Goal: Task Accomplishment & Management: Complete application form

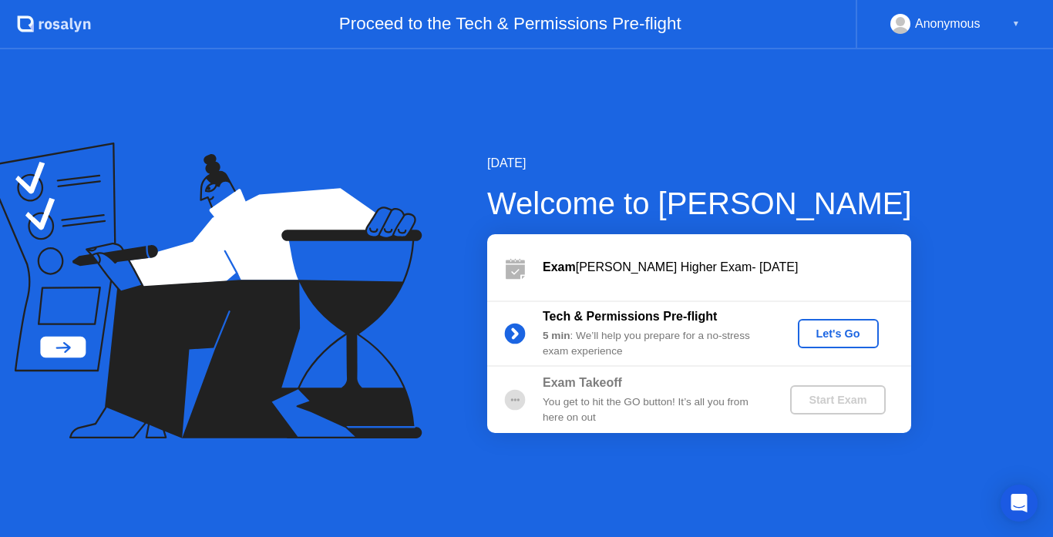
click at [708, 276] on div "Exam [PERSON_NAME] Higher Exam- [DATE]" at bounding box center [727, 267] width 369 height 19
click at [834, 334] on div "Let's Go" at bounding box center [838, 334] width 69 height 12
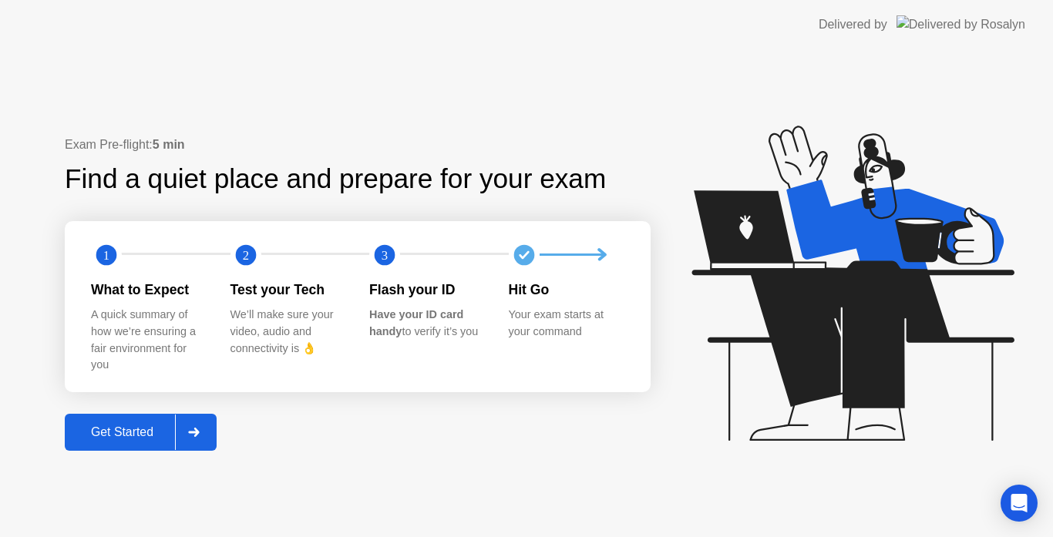
click at [149, 439] on div "Get Started" at bounding box center [122, 433] width 106 height 14
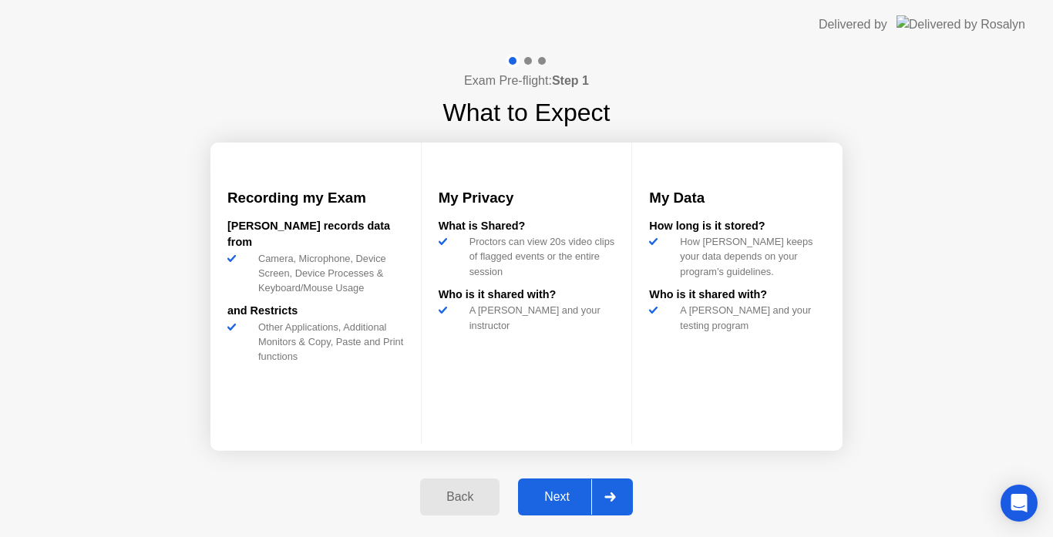
click at [565, 504] on div "Next" at bounding box center [557, 497] width 69 height 14
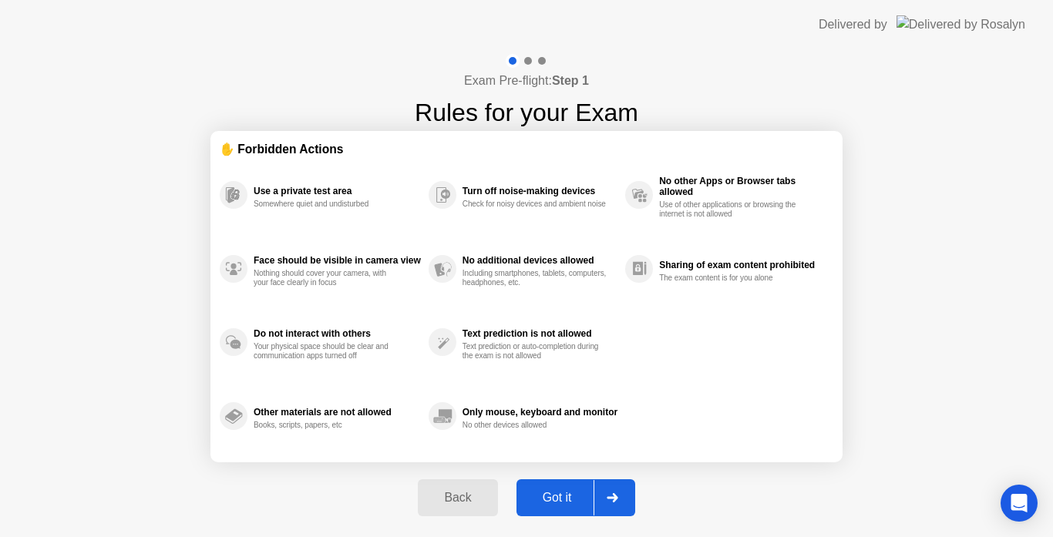
click at [618, 497] on icon at bounding box center [613, 497] width 12 height 9
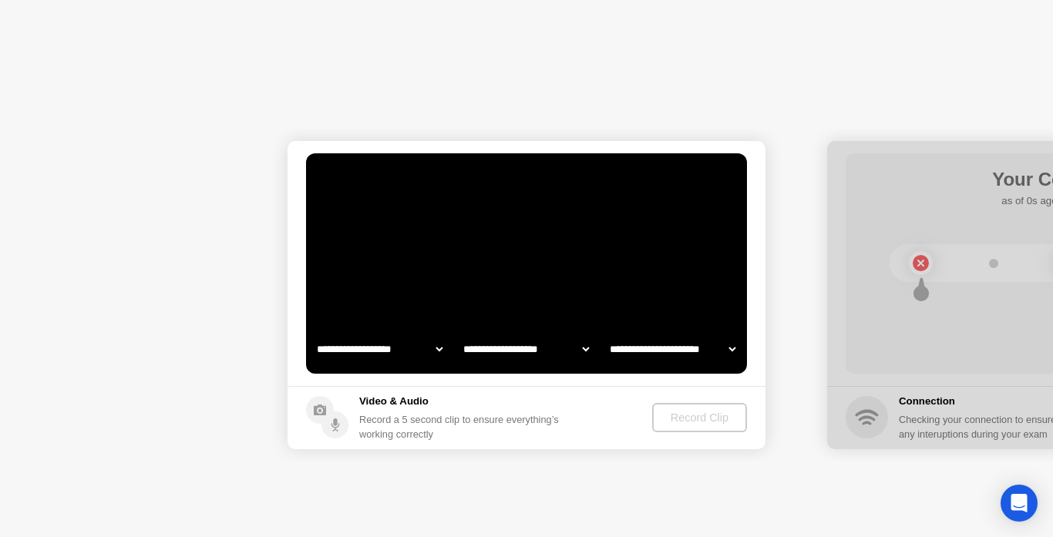
select select "**********"
select select "*******"
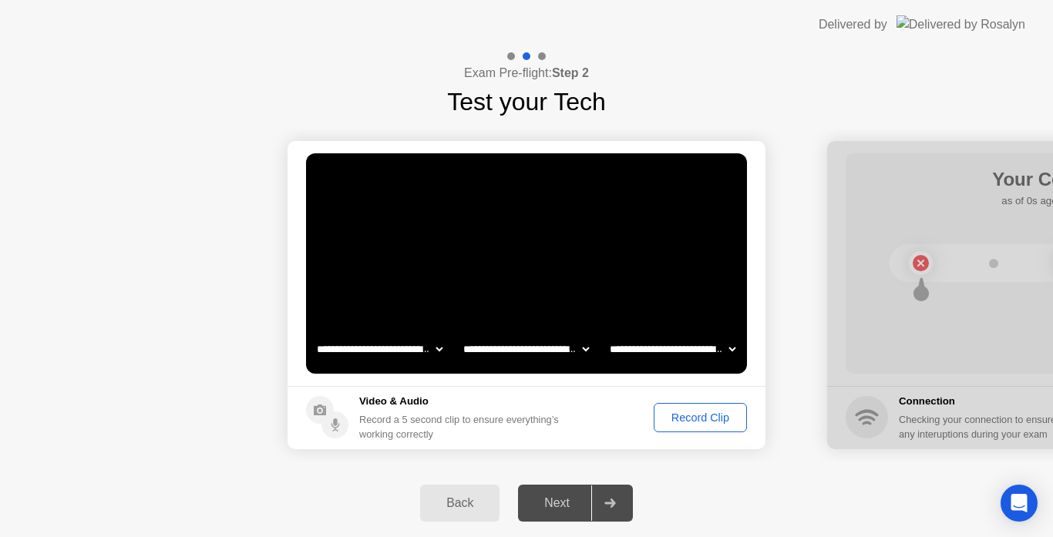
click at [705, 423] on div "Record Clip" at bounding box center [700, 418] width 82 height 12
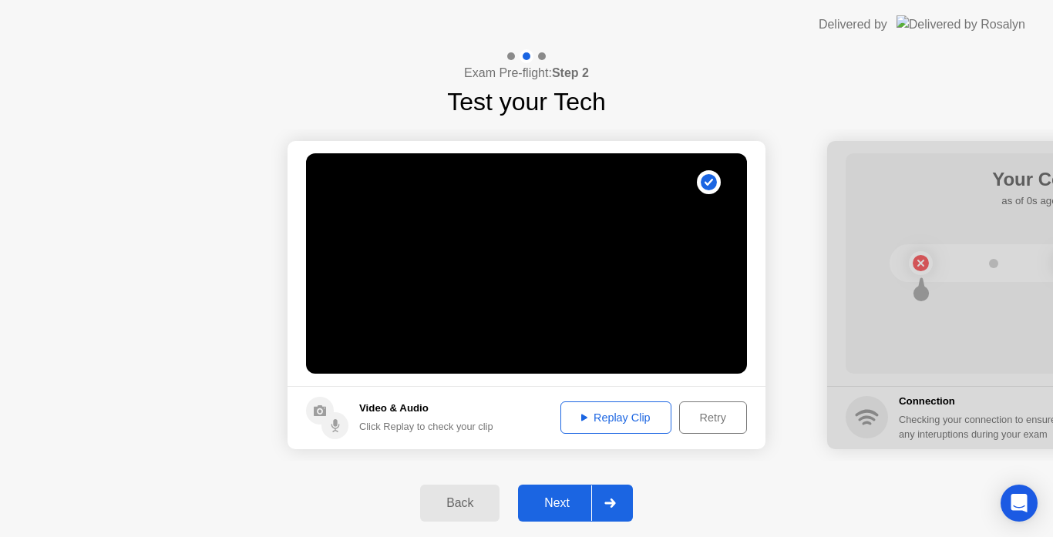
click at [624, 421] on div "Replay Clip" at bounding box center [616, 418] width 100 height 12
click at [701, 473] on div "Back Next" at bounding box center [526, 504] width 1053 height 68
click at [610, 507] on icon at bounding box center [610, 503] width 12 height 9
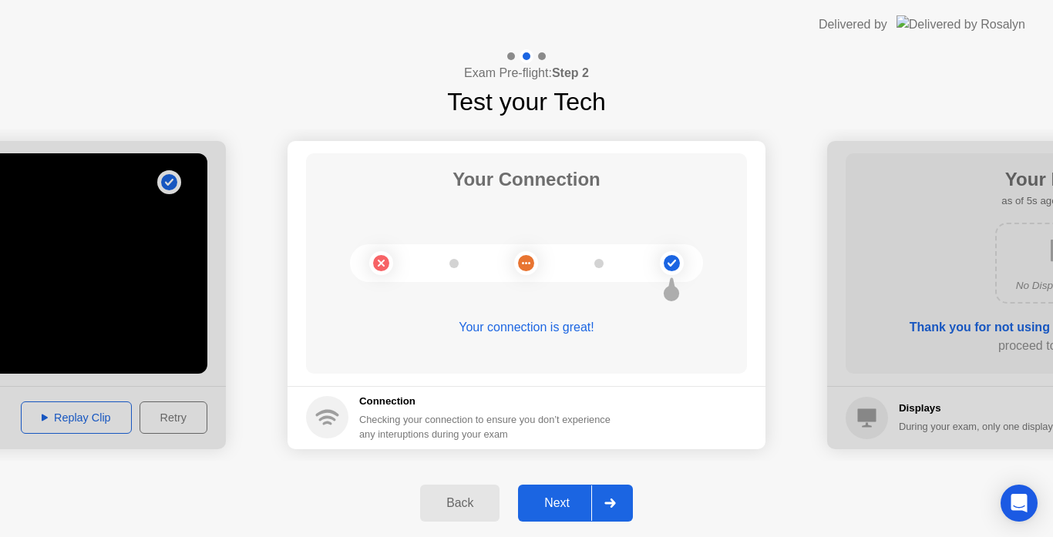
click at [563, 501] on div "Next" at bounding box center [557, 504] width 69 height 14
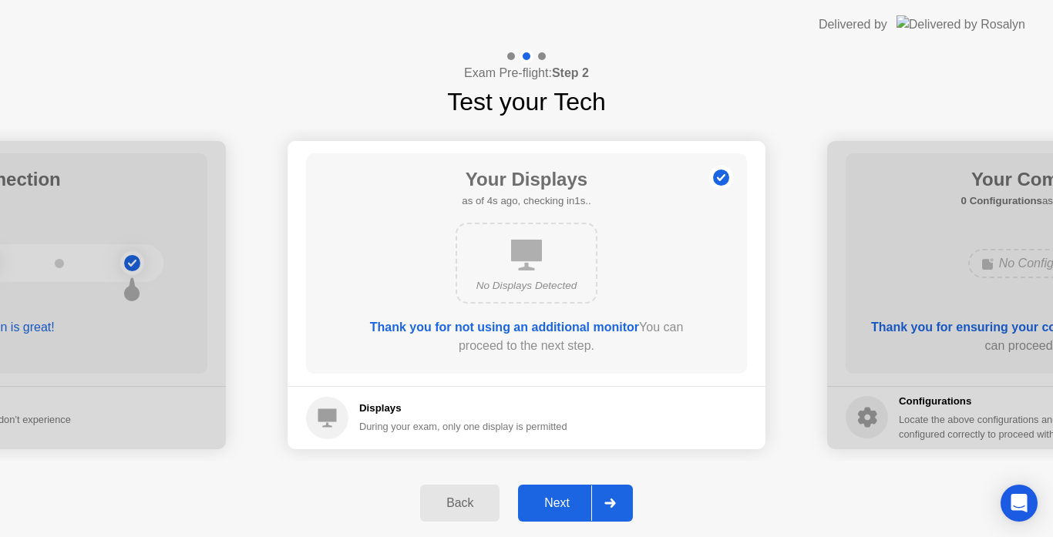
click at [563, 501] on div "Next" at bounding box center [557, 504] width 69 height 14
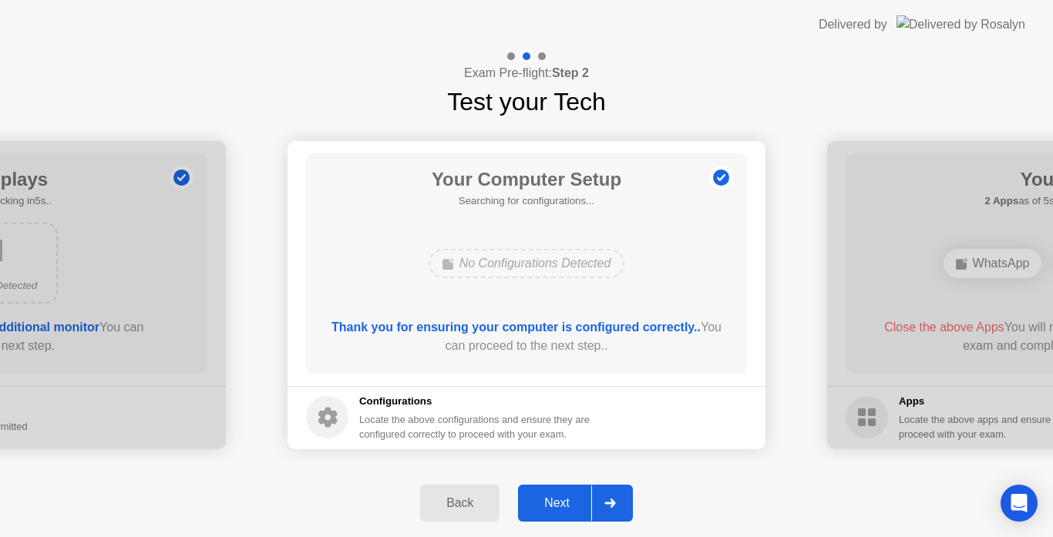
click at [563, 501] on div "Next" at bounding box center [557, 504] width 69 height 14
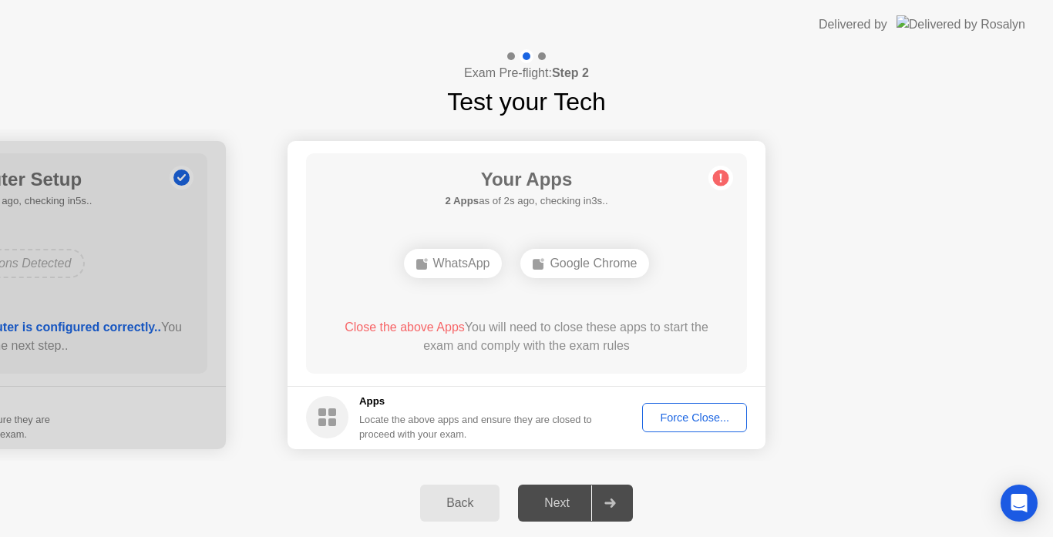
click at [705, 413] on div "Force Close..." at bounding box center [695, 418] width 94 height 12
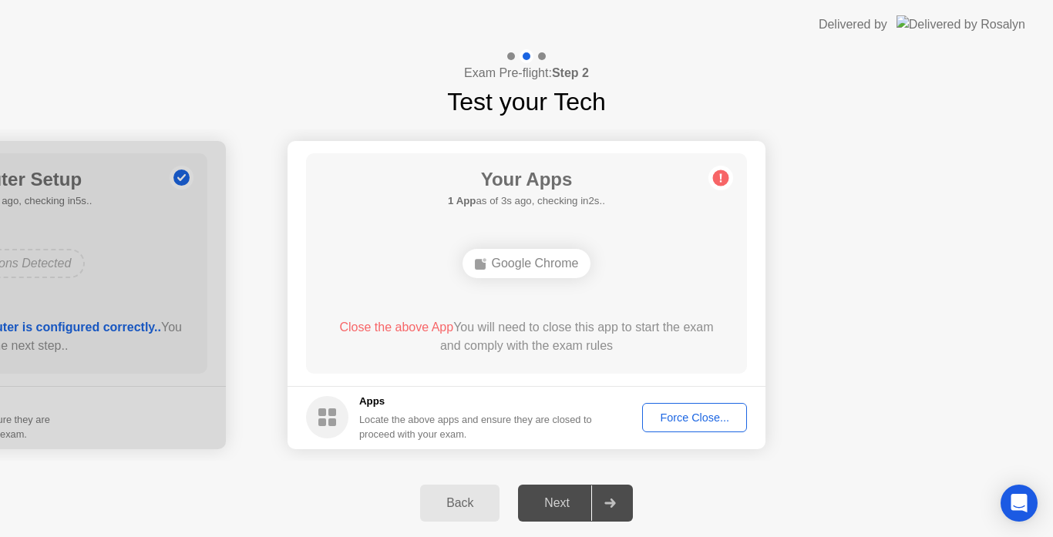
click at [705, 418] on div "Force Close..." at bounding box center [695, 418] width 94 height 12
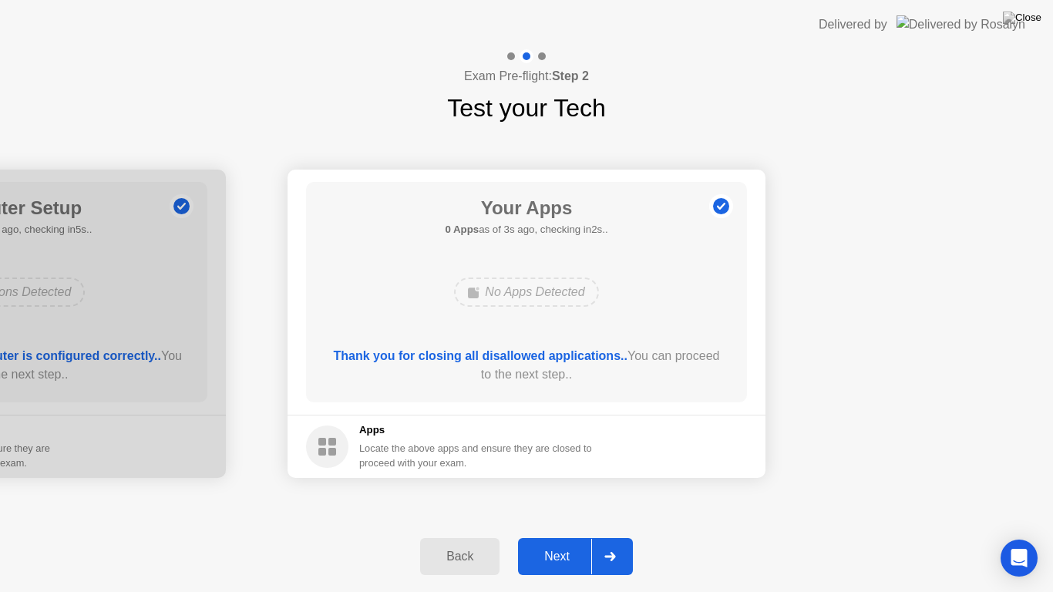
click at [572, 537] on div "Next" at bounding box center [557, 557] width 69 height 14
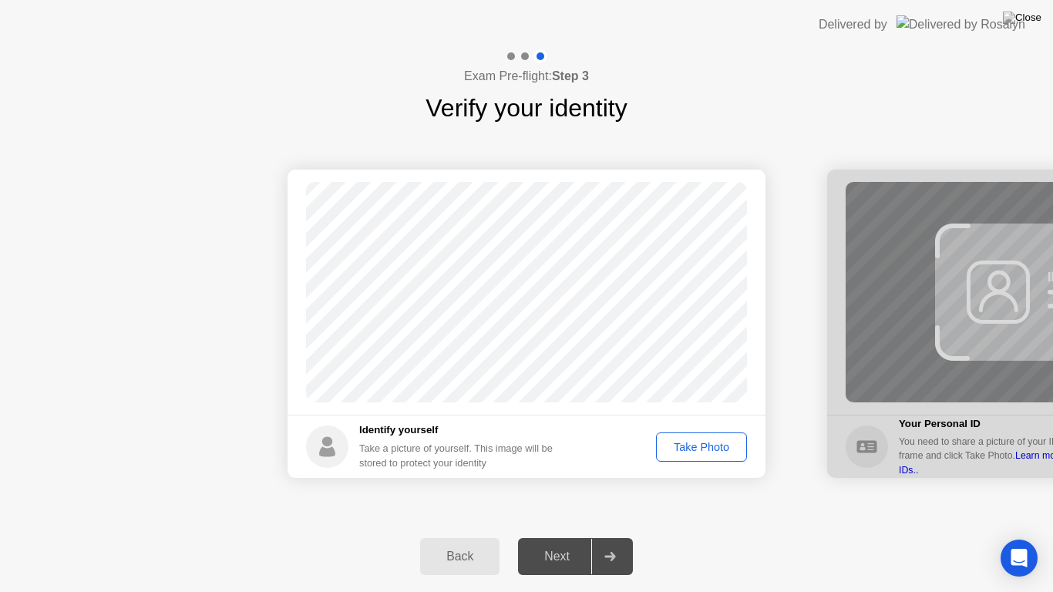
click at [694, 453] on div "Take Photo" at bounding box center [702, 447] width 80 height 12
click at [557, 537] on div "Next" at bounding box center [557, 557] width 69 height 14
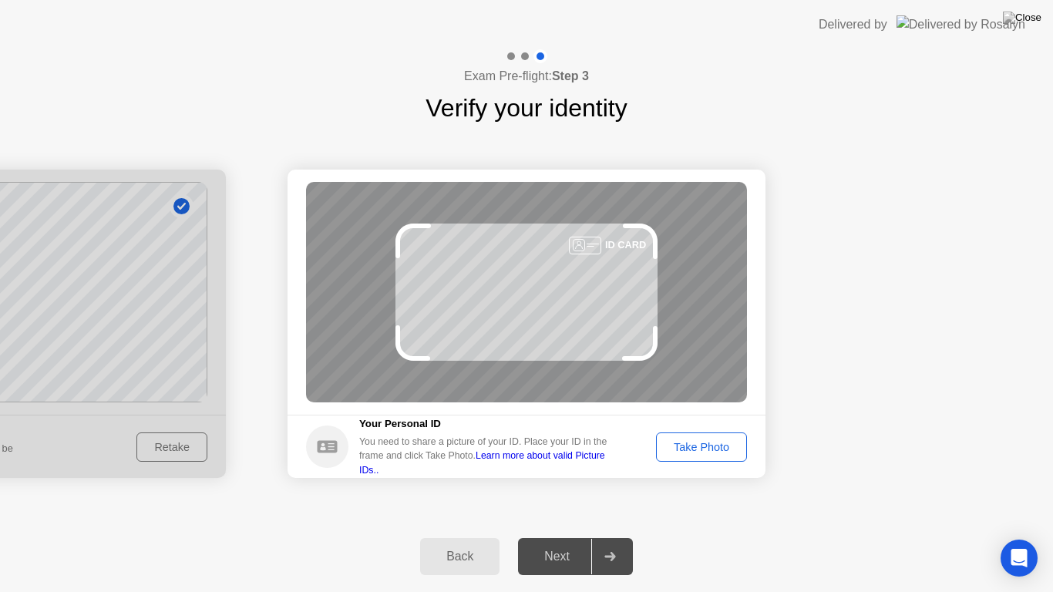
click at [689, 453] on div "Take Photo" at bounding box center [702, 447] width 80 height 12
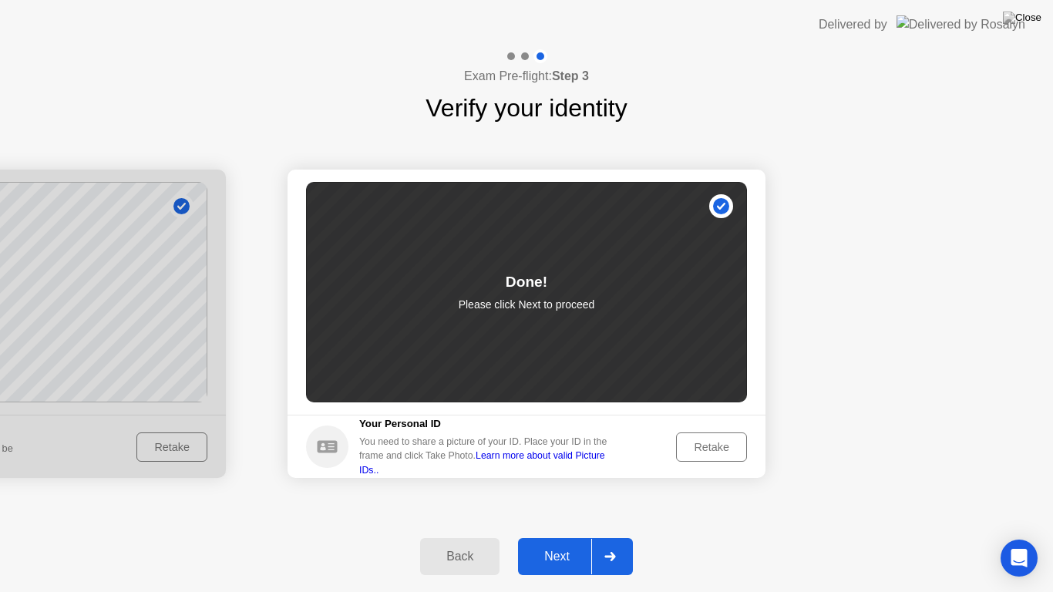
click at [560, 537] on div "Next" at bounding box center [557, 557] width 69 height 14
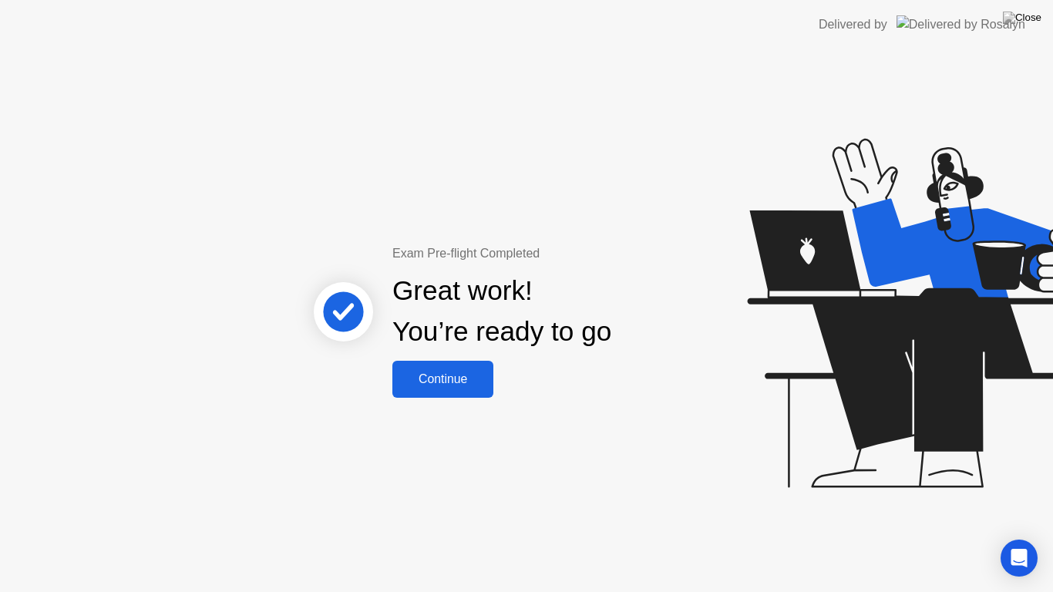
click at [453, 383] on div "Continue" at bounding box center [443, 379] width 92 height 14
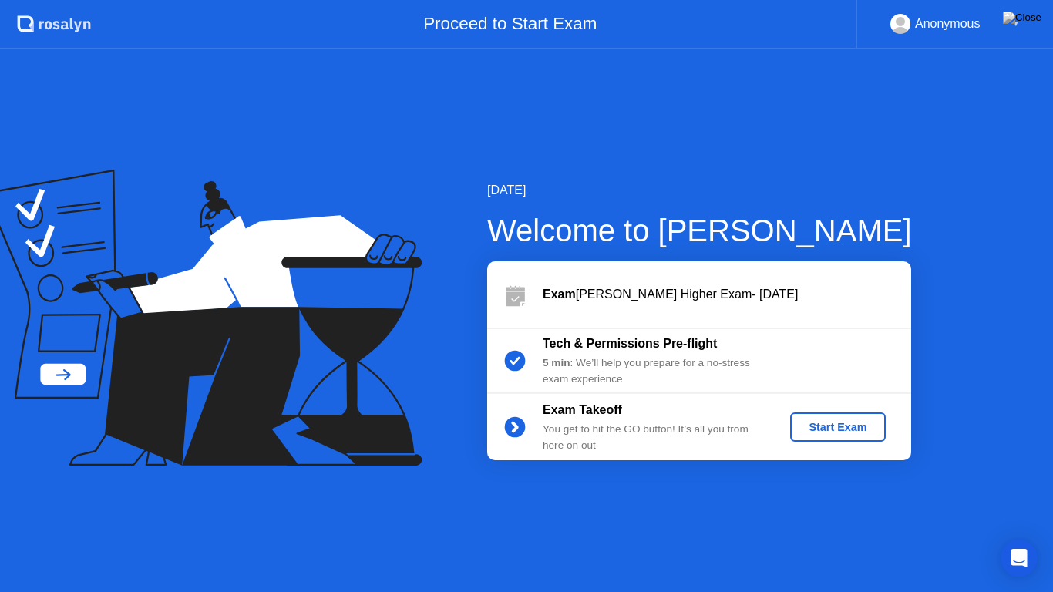
click at [806, 425] on div "Start Exam" at bounding box center [837, 427] width 82 height 12
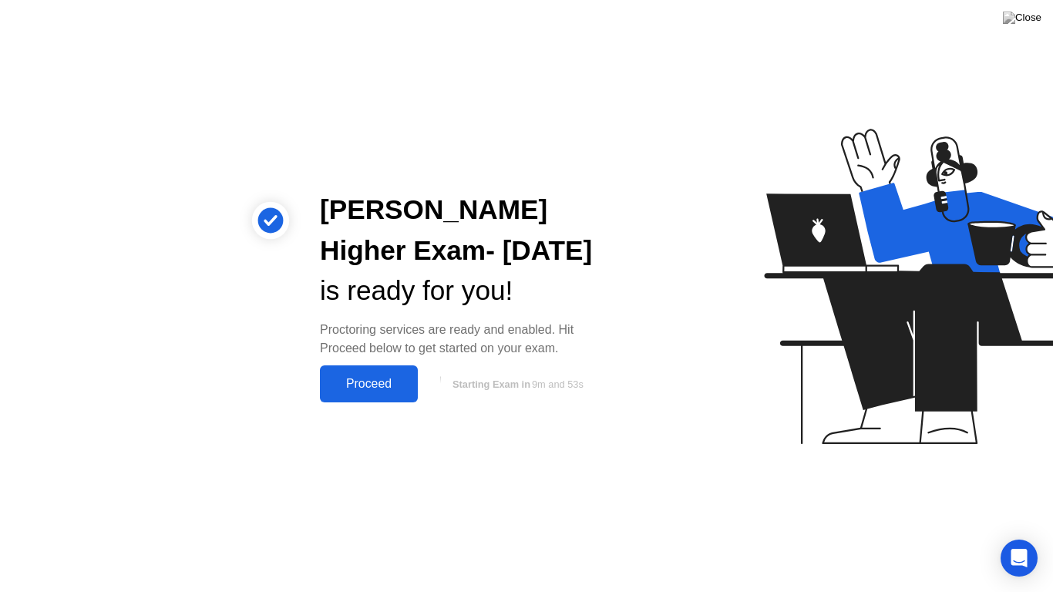
click at [368, 377] on div "Proceed" at bounding box center [369, 384] width 89 height 14
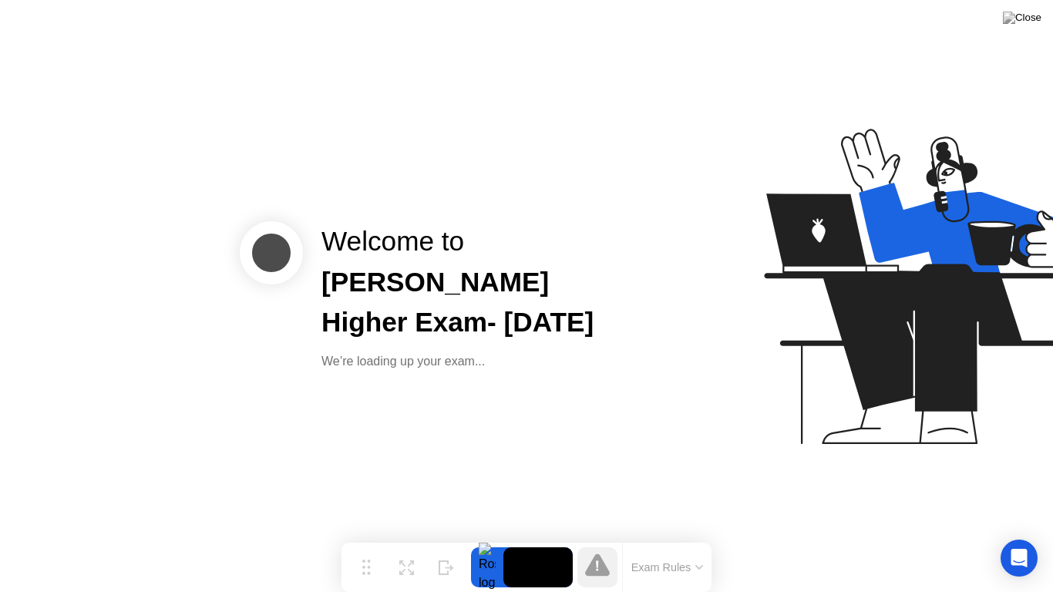
click at [603, 537] on icon at bounding box center [597, 565] width 25 height 22
click at [690, 537] on button "Exam Rules" at bounding box center [668, 568] width 82 height 14
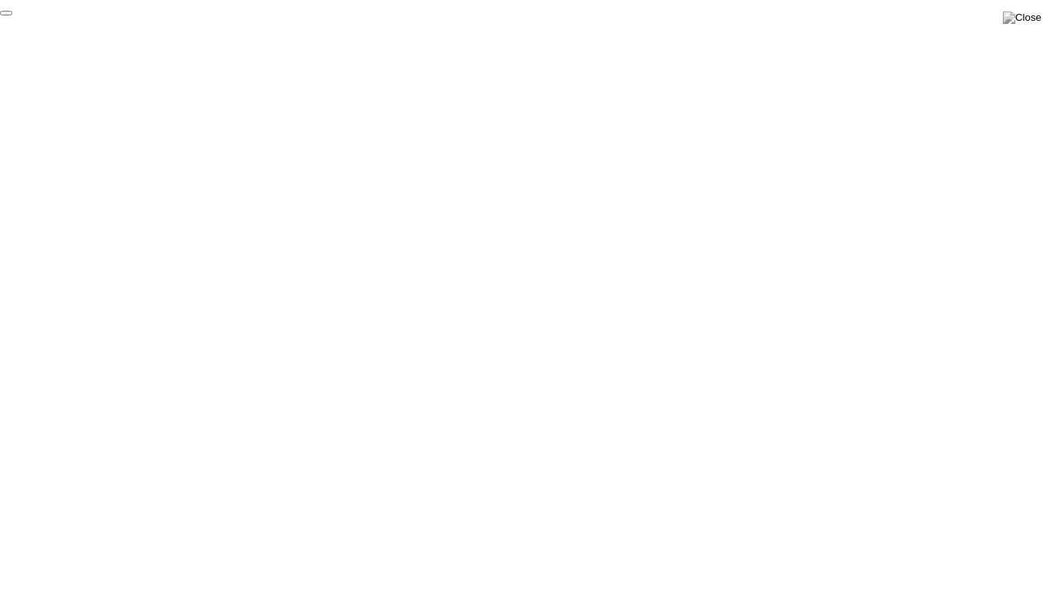
click div "End Proctoring Session"
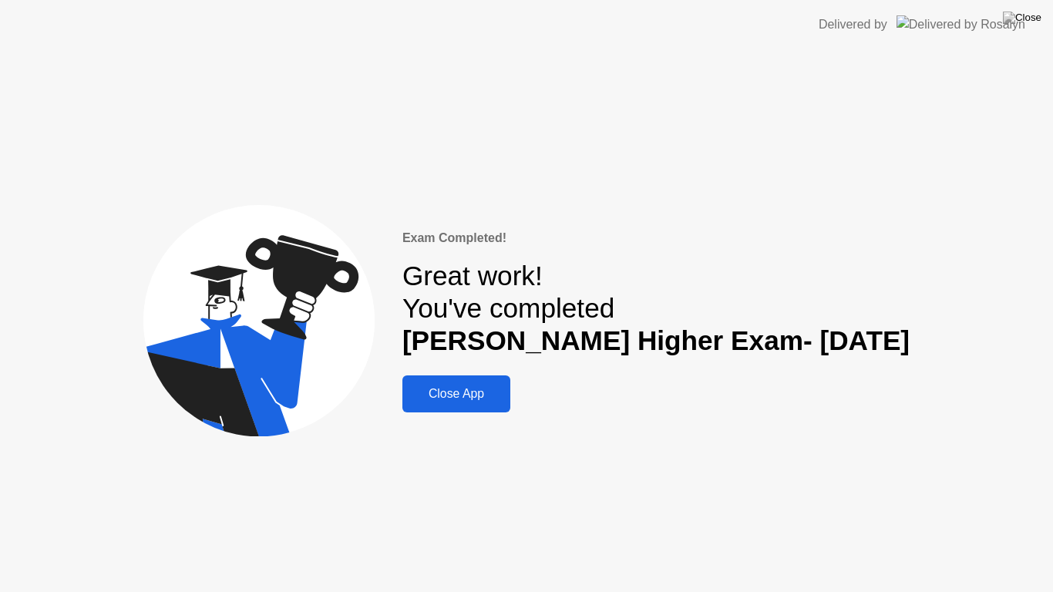
click at [487, 398] on div "Close App" at bounding box center [456, 394] width 99 height 14
